Goal: Task Accomplishment & Management: Manage account settings

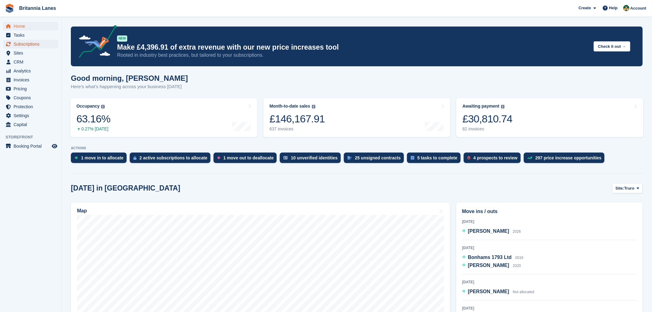
click at [41, 44] on span "Subscriptions" at bounding box center [32, 44] width 37 height 9
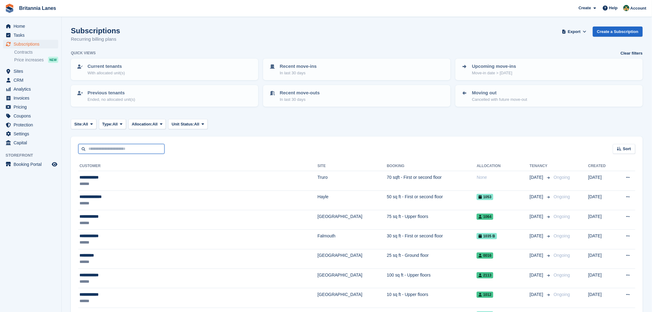
click at [122, 145] on input "text" at bounding box center [121, 149] width 86 height 10
type input "*****"
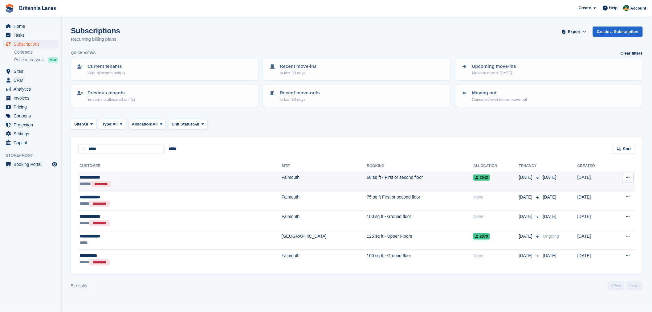
click at [128, 177] on div "**********" at bounding box center [132, 177] width 106 height 6
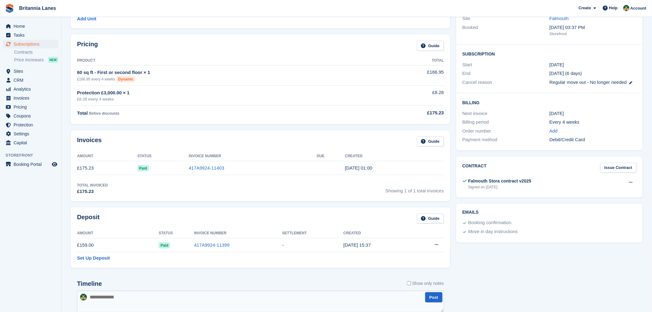
scroll to position [79, 0]
click at [438, 244] on button at bounding box center [435, 244] width 11 height 9
click at [419, 258] on p "Settle deposit" at bounding box center [412, 256] width 54 height 8
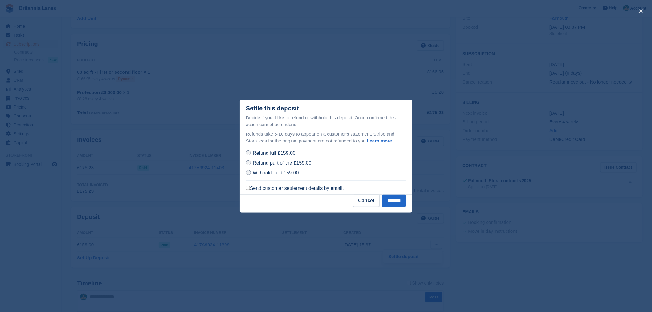
click at [273, 188] on label "Send customer settlement details by email." at bounding box center [295, 188] width 98 height 6
click at [384, 204] on input "*******" at bounding box center [394, 200] width 24 height 12
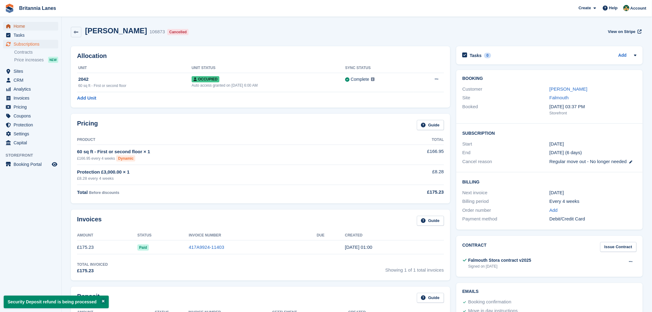
click at [16, 27] on span "Home" at bounding box center [32, 26] width 37 height 9
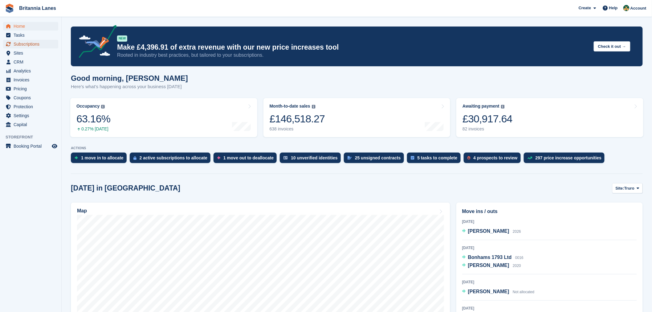
click at [27, 43] on span "Subscriptions" at bounding box center [32, 44] width 37 height 9
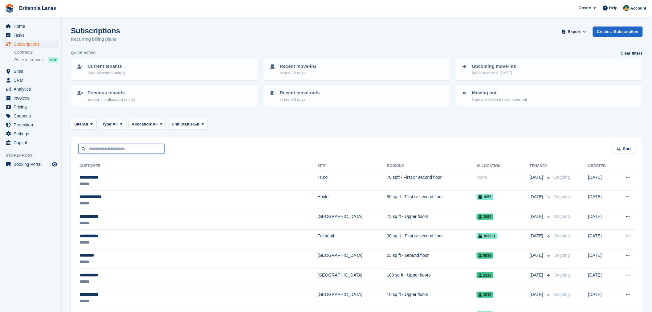
click at [103, 151] on input "text" at bounding box center [121, 149] width 86 height 10
type input "********"
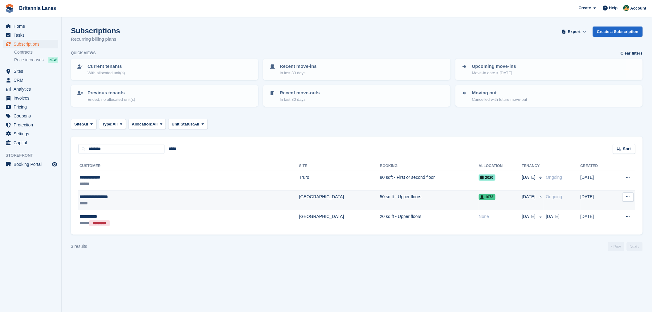
click at [134, 203] on div "*****" at bounding box center [139, 203] width 121 height 6
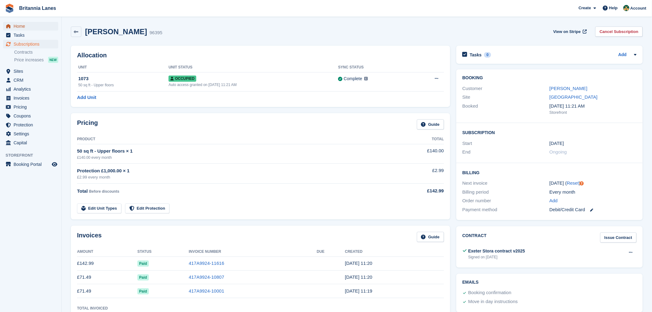
click at [14, 22] on span "Home" at bounding box center [32, 26] width 37 height 9
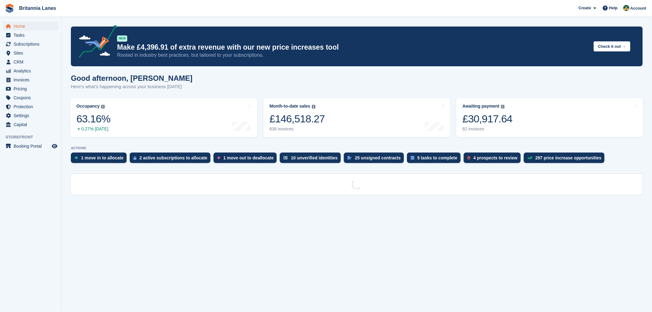
click at [232, 79] on div "Good afternoon, Nathan Here's what's happening across your business today" at bounding box center [356, 86] width 571 height 24
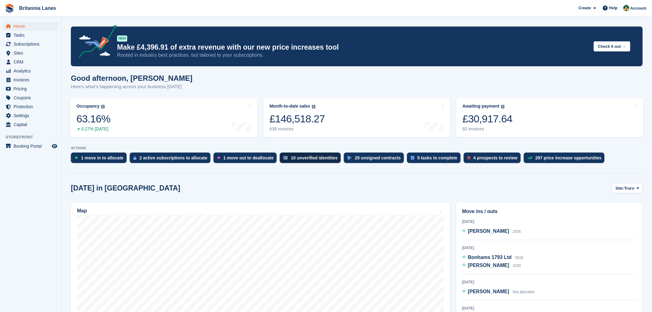
click at [316, 161] on div "10 unverified identities" at bounding box center [310, 157] width 61 height 10
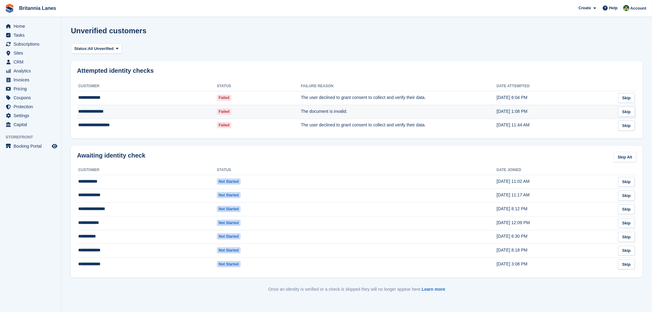
click at [135, 108] on td "**********" at bounding box center [147, 112] width 140 height 14
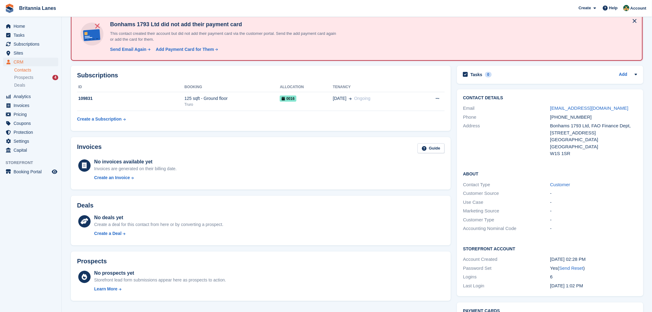
scroll to position [26, 0]
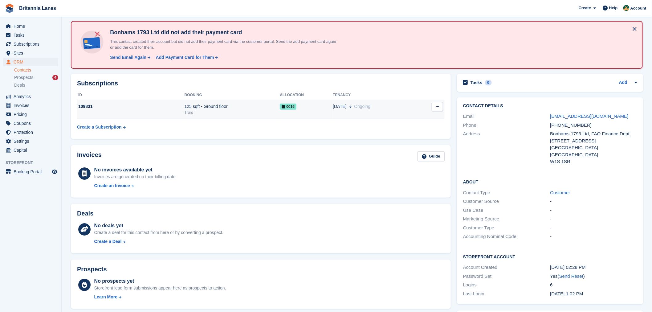
click at [161, 107] on div "109831" at bounding box center [130, 106] width 107 height 6
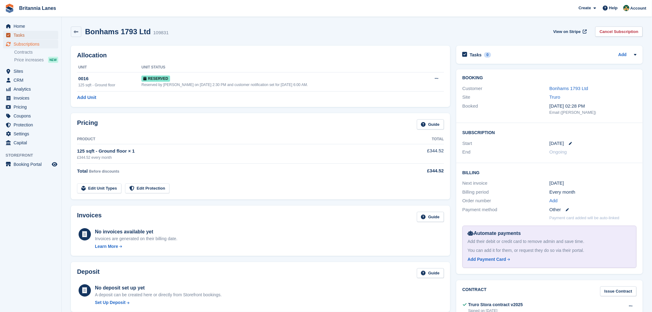
click at [18, 31] on span "Tasks" at bounding box center [32, 35] width 37 height 9
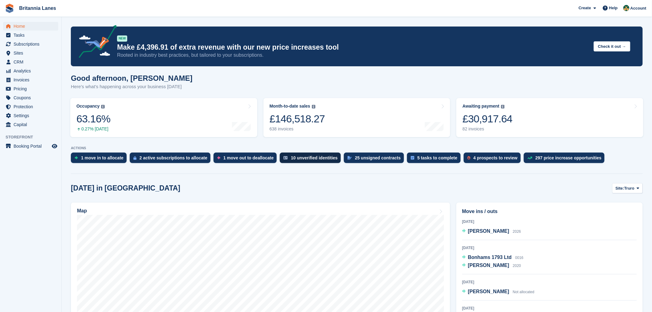
click at [298, 155] on div "10 unverified identities" at bounding box center [310, 157] width 61 height 10
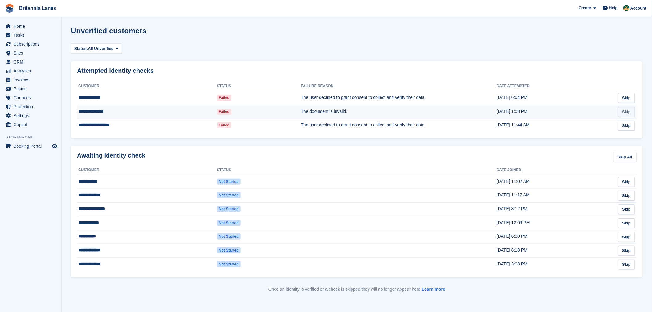
click at [629, 114] on link "Skip" at bounding box center [626, 112] width 17 height 10
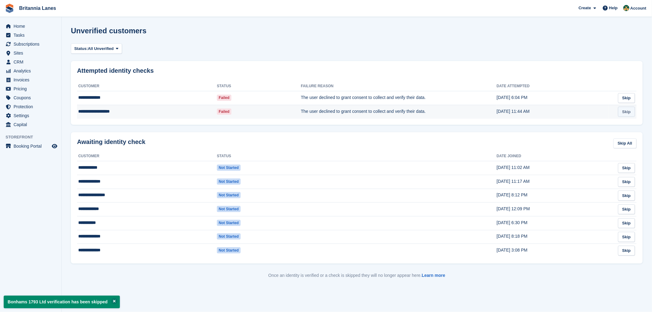
click at [632, 112] on link "Skip" at bounding box center [626, 112] width 17 height 10
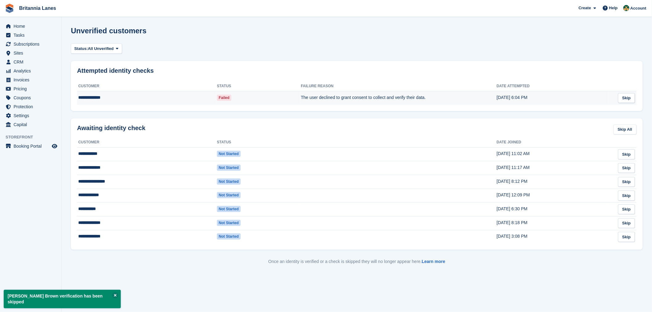
click at [93, 98] on td "**********" at bounding box center [147, 98] width 140 height 14
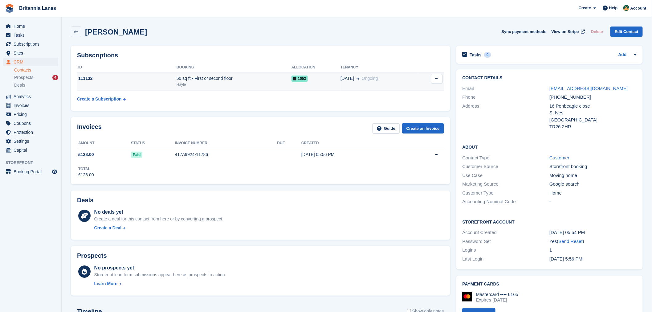
click at [125, 86] on td "111132" at bounding box center [126, 81] width 99 height 19
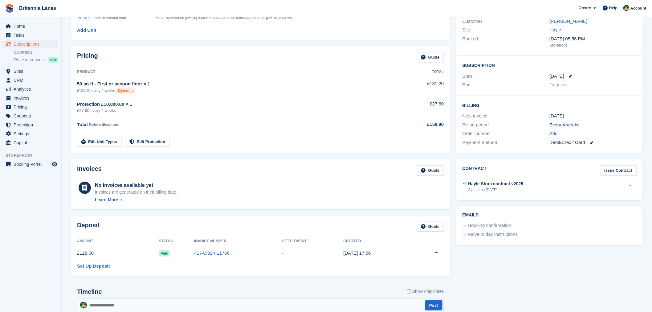
scroll to position [64, 0]
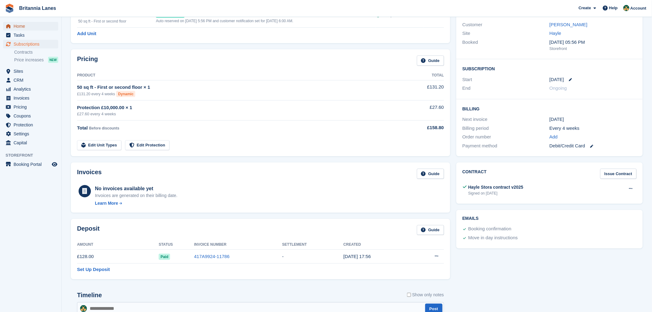
click at [21, 26] on span "Home" at bounding box center [32, 26] width 37 height 9
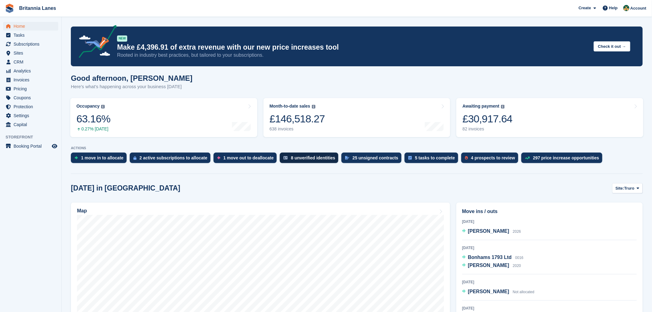
click at [307, 155] on div "8 unverified identities" at bounding box center [313, 157] width 44 height 5
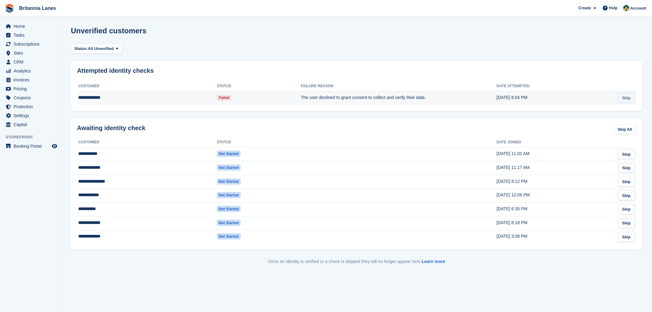
click at [624, 97] on link "Skip" at bounding box center [626, 98] width 17 height 10
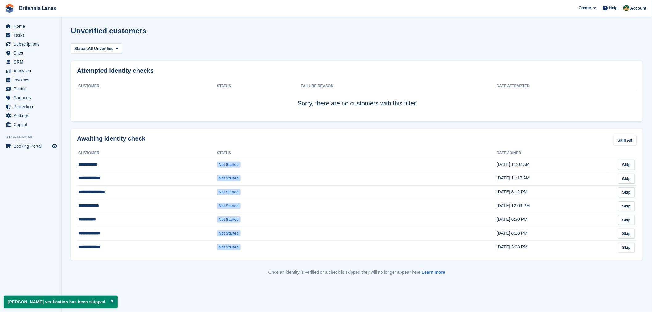
click at [69, 173] on section "Milo Goodspeed verification has been skipped Unverified customers Status: All U…" at bounding box center [357, 156] width 590 height 312
click at [24, 29] on span "Home" at bounding box center [32, 26] width 37 height 9
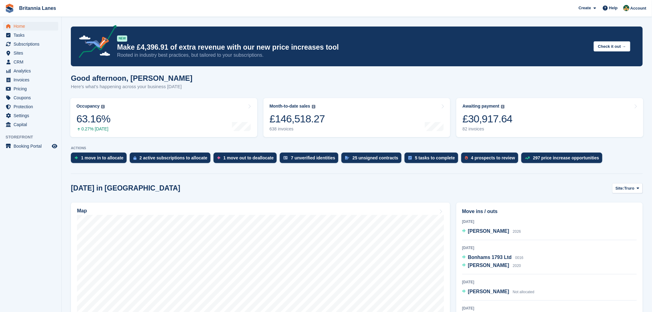
click at [415, 156] on div "5 tasks to complete" at bounding box center [435, 157] width 40 height 5
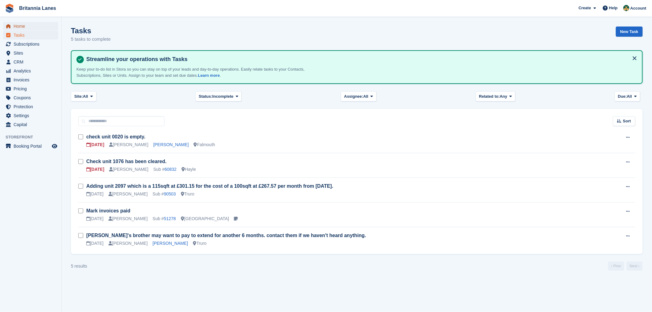
click at [33, 27] on span "Home" at bounding box center [32, 26] width 37 height 9
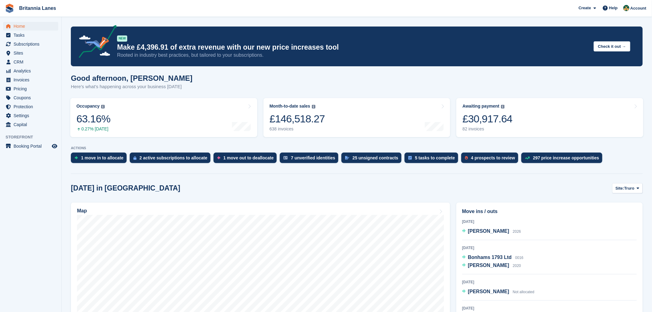
click at [313, 75] on div "Good afternoon, [PERSON_NAME] Here's what's happening across your business [DAT…" at bounding box center [356, 86] width 571 height 24
click at [20, 26] on span "Home" at bounding box center [32, 26] width 37 height 9
